Goal: Information Seeking & Learning: Learn about a topic

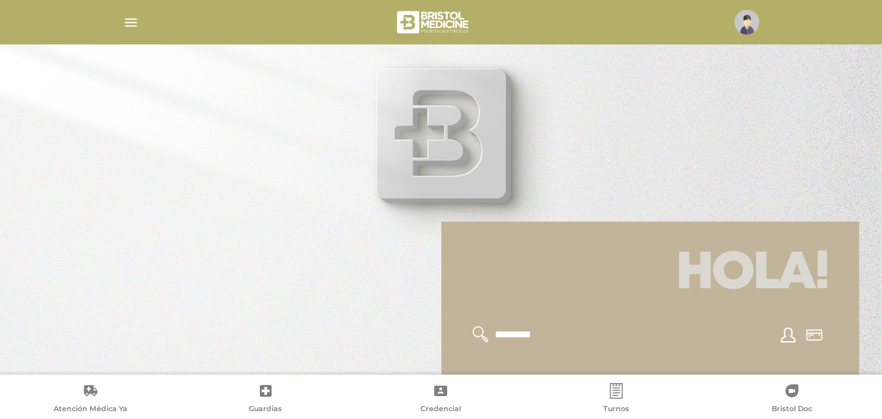
click at [127, 21] on img "button" at bounding box center [131, 22] width 16 height 16
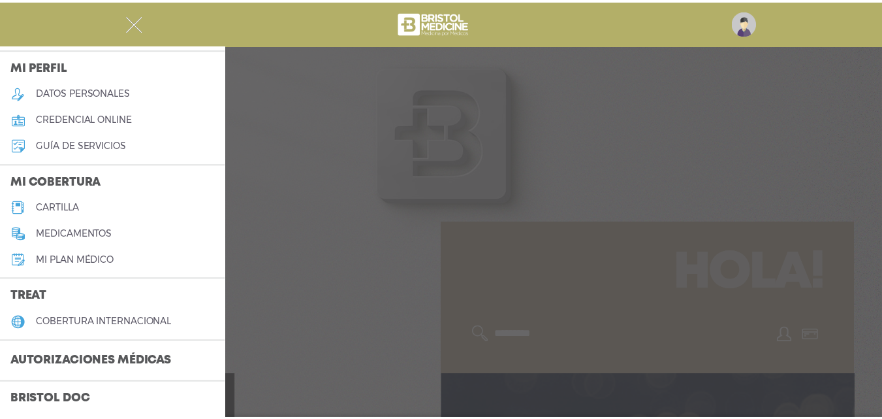
scroll to position [65, 0]
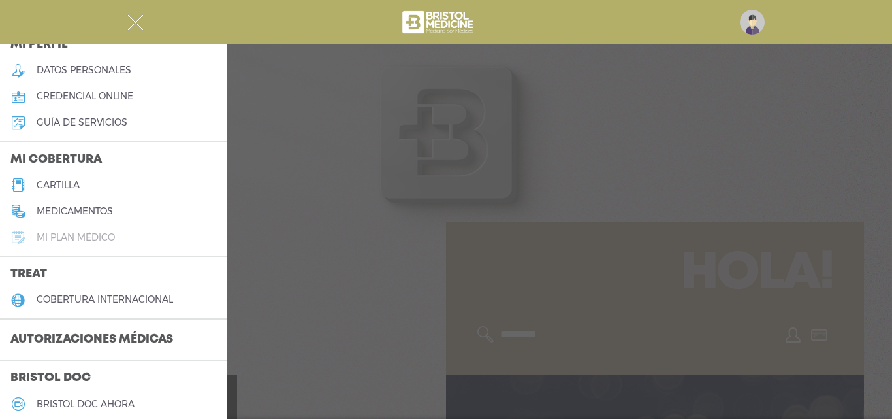
click at [86, 234] on h5 "Mi plan médico" at bounding box center [76, 237] width 78 height 11
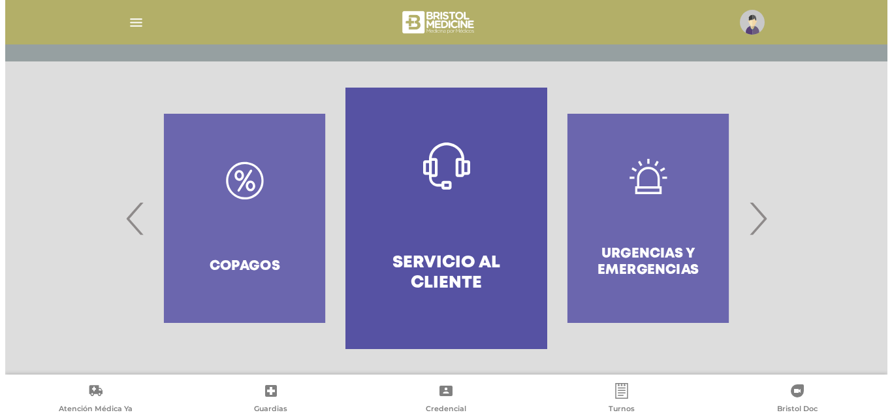
scroll to position [252, 0]
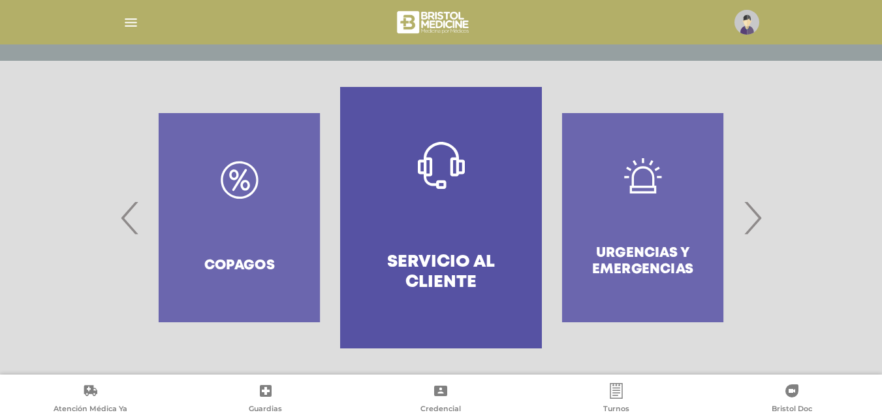
click at [753, 216] on span "›" at bounding box center [752, 217] width 25 height 71
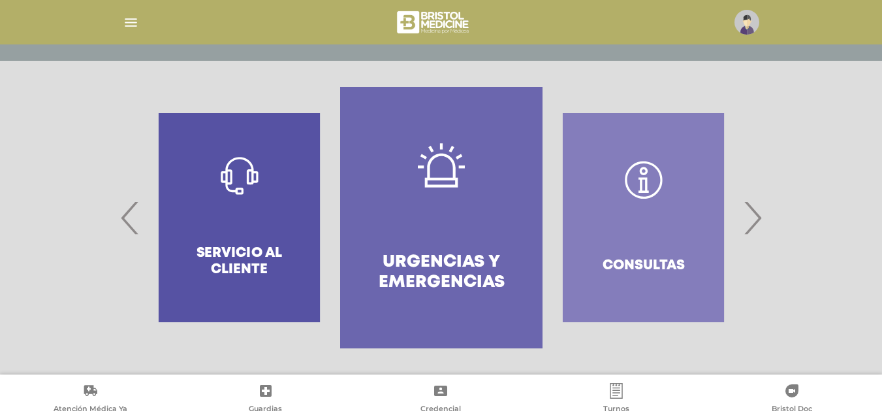
click at [753, 216] on span "›" at bounding box center [752, 217] width 25 height 71
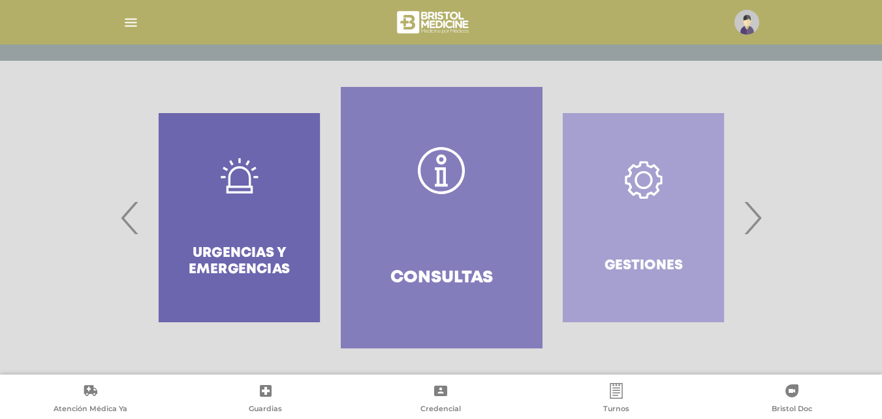
click at [753, 216] on span "›" at bounding box center [752, 217] width 25 height 71
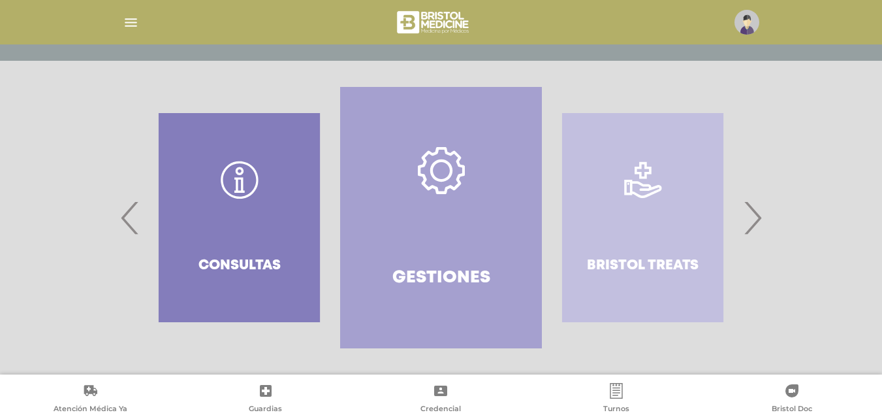
click at [753, 216] on span "›" at bounding box center [752, 217] width 25 height 71
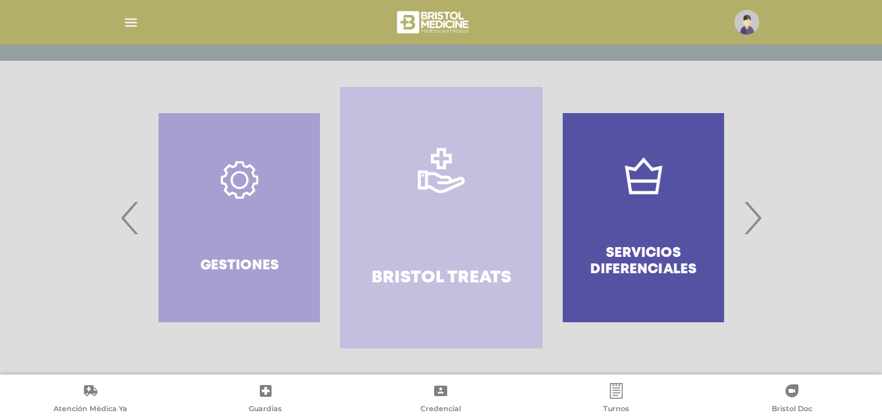
click at [753, 216] on span "›" at bounding box center [752, 217] width 25 height 71
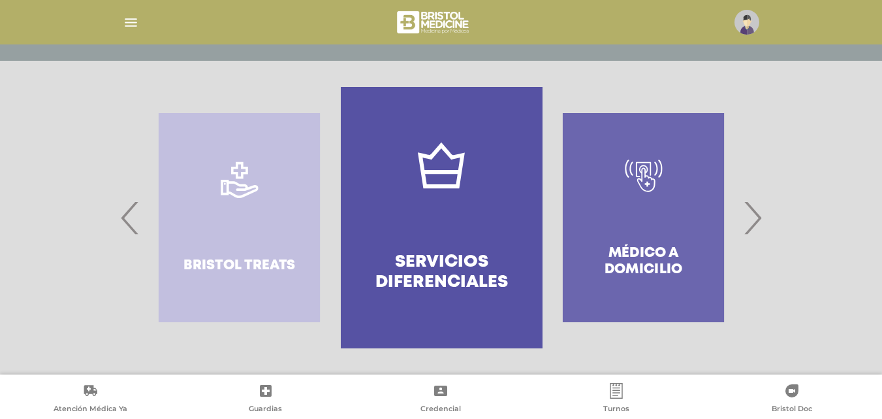
click at [753, 216] on span "›" at bounding box center [752, 217] width 25 height 71
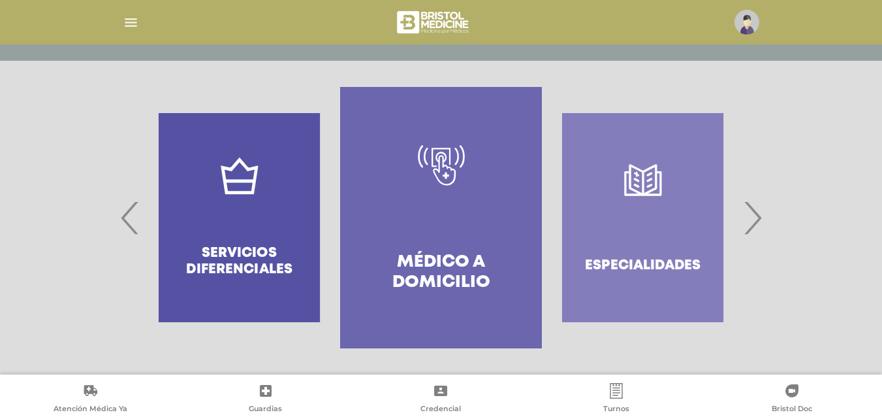
click at [753, 216] on span "›" at bounding box center [752, 217] width 25 height 71
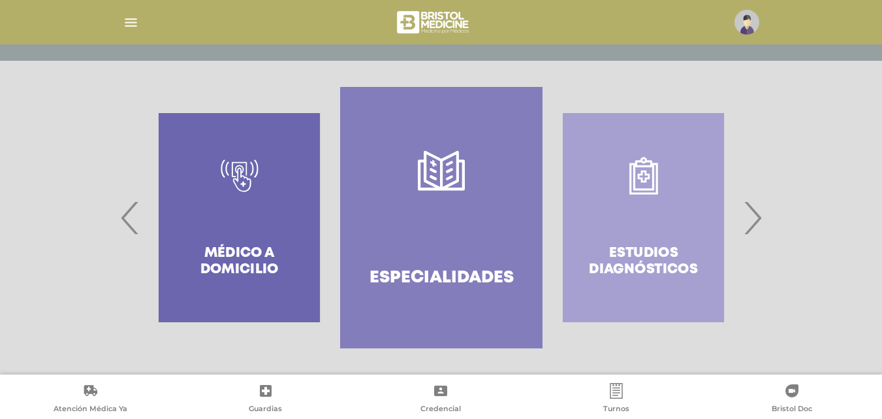
click at [753, 216] on span "›" at bounding box center [752, 217] width 25 height 71
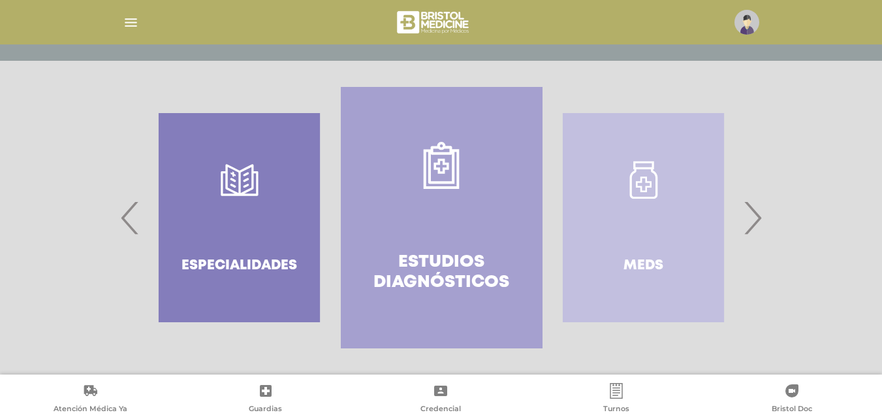
click at [753, 216] on span "›" at bounding box center [752, 217] width 25 height 71
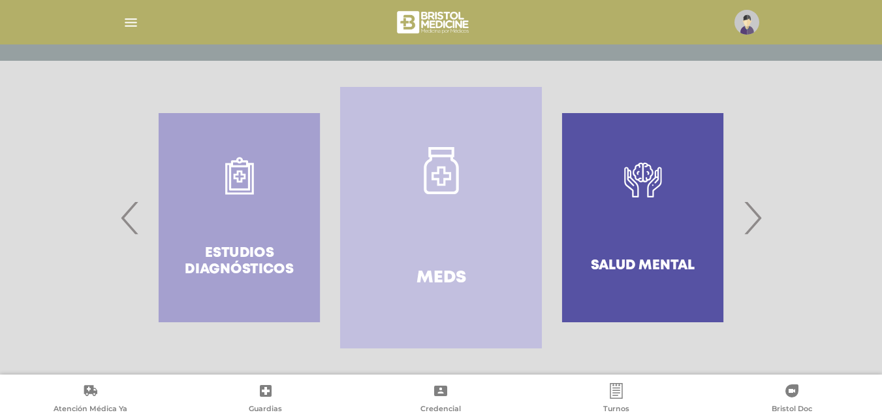
click at [753, 216] on span "›" at bounding box center [752, 217] width 25 height 71
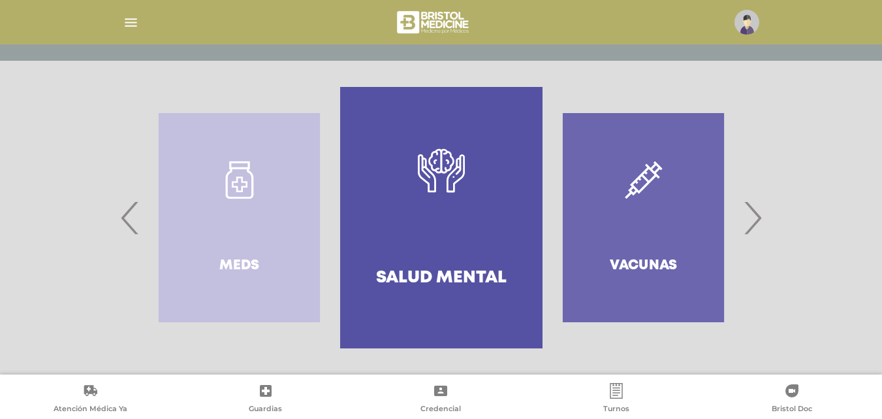
click at [753, 216] on span "›" at bounding box center [752, 217] width 25 height 71
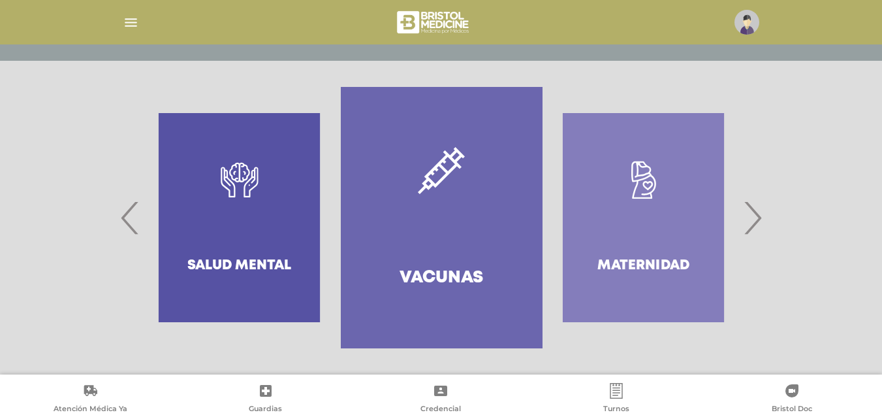
click at [753, 216] on span "›" at bounding box center [752, 217] width 25 height 71
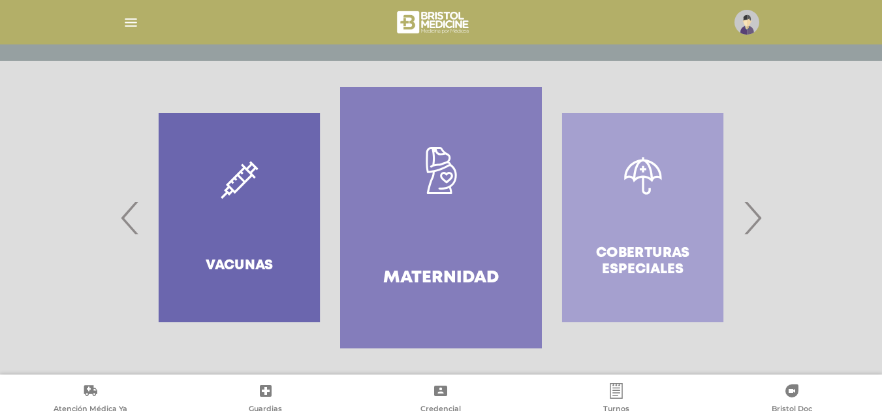
click at [753, 216] on span "›" at bounding box center [752, 217] width 25 height 71
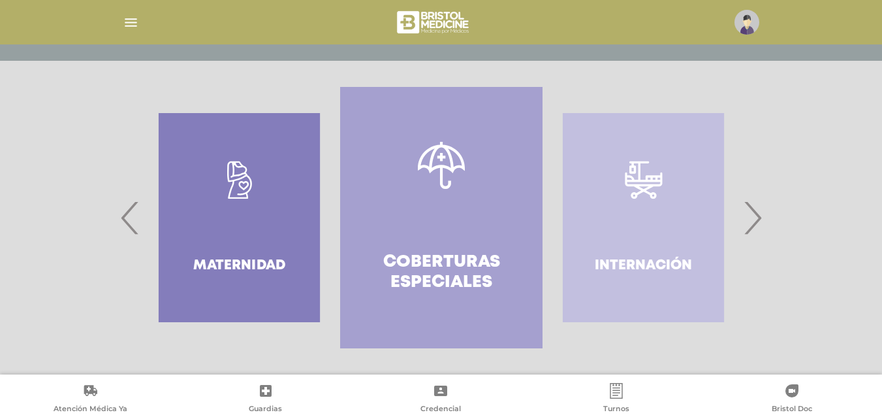
click at [753, 216] on span "›" at bounding box center [752, 217] width 25 height 71
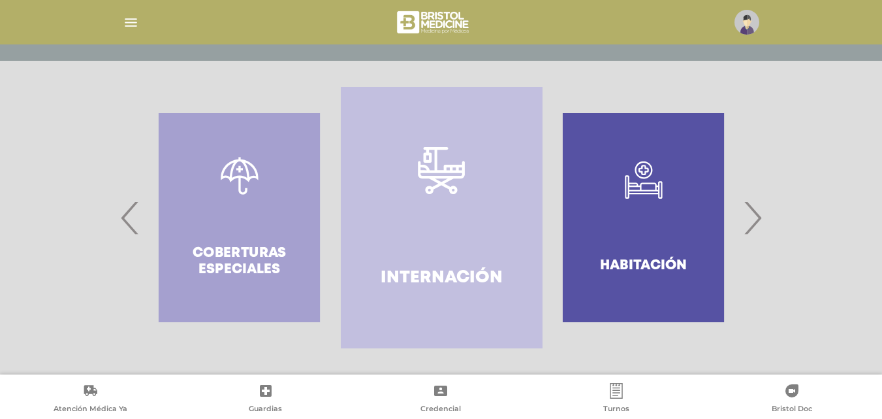
click at [750, 221] on span "›" at bounding box center [752, 217] width 25 height 71
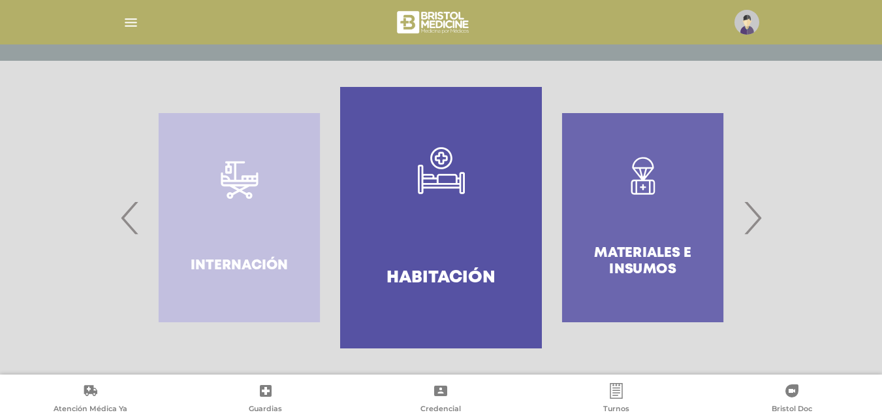
click at [120, 228] on span "‹" at bounding box center [130, 217] width 25 height 71
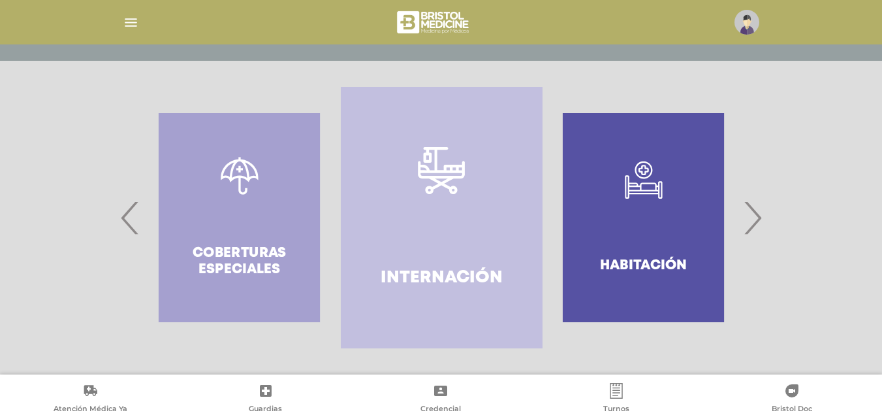
click at [129, 19] on img "button" at bounding box center [131, 22] width 16 height 16
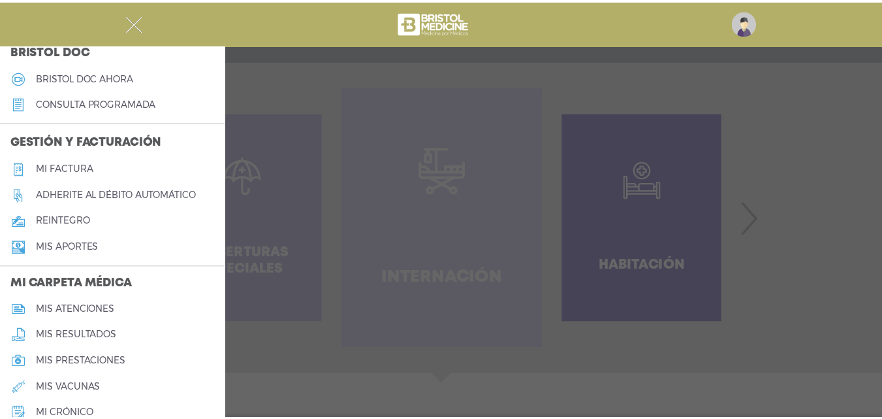
scroll to position [457, 0]
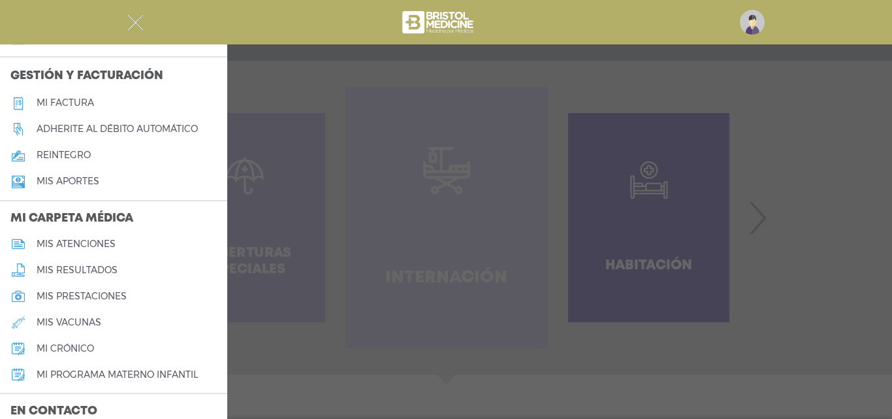
click at [131, 21] on img "button" at bounding box center [135, 22] width 16 height 16
